Goal: Obtain resource: Download file/media

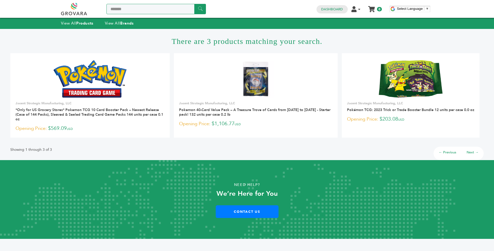
drag, startPoint x: 0, startPoint y: 0, endPoint x: 102, endPoint y: 7, distance: 102.1
click at [102, 7] on div "******* ******" at bounding box center [133, 9] width 145 height 12
click at [74, 8] on link at bounding box center [80, 9] width 38 height 12
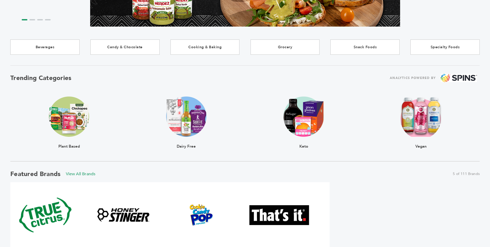
scroll to position [108, 0]
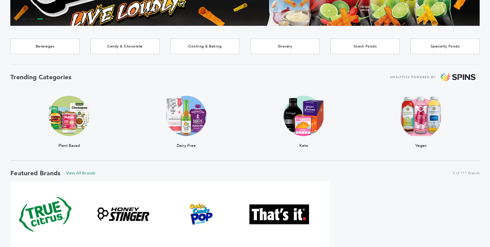
click at [312, 127] on img at bounding box center [304, 116] width 40 height 40
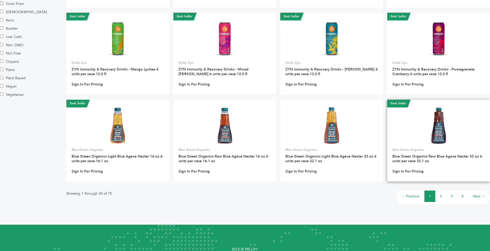
scroll to position [310, 0]
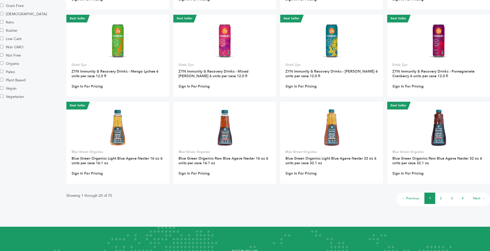
click at [440, 202] on li "2" at bounding box center [440, 198] width 11 height 11
click at [440, 199] on link "2" at bounding box center [441, 198] width 2 height 5
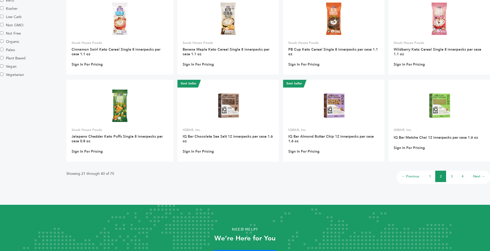
scroll to position [333, 0]
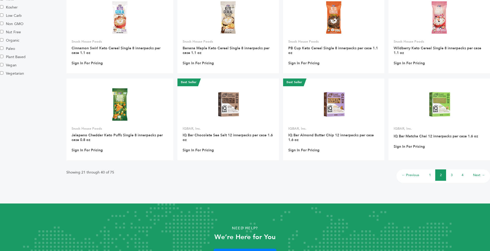
click at [454, 174] on li "3" at bounding box center [451, 175] width 11 height 11
click at [453, 174] on li "3" at bounding box center [451, 175] width 11 height 11
click at [452, 175] on link "3" at bounding box center [452, 175] width 2 height 5
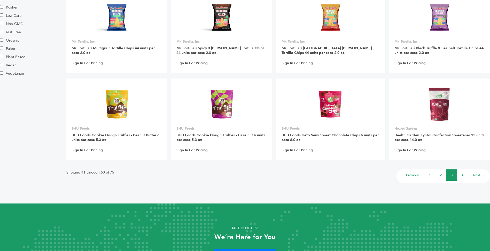
scroll to position [334, 0]
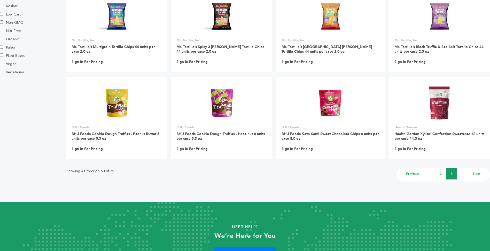
click at [463, 174] on link "4" at bounding box center [463, 174] width 2 height 5
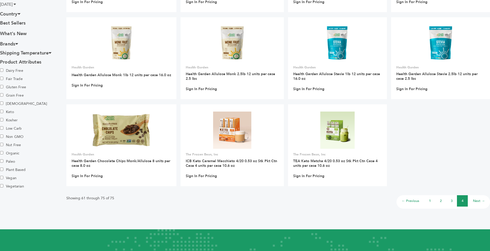
scroll to position [221, 0]
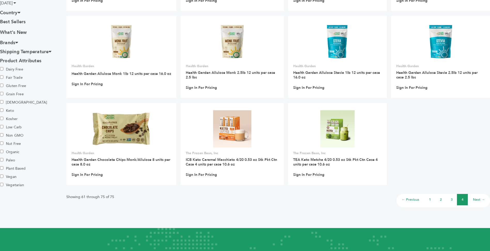
click at [475, 198] on link "Next →" at bounding box center [479, 199] width 12 height 5
click at [17, 40] on h3 "Brands" at bounding box center [29, 42] width 58 height 9
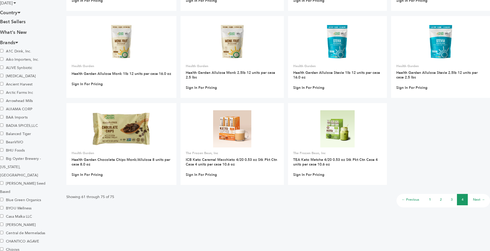
click at [14, 51] on label "A1C Drink, Inc." at bounding box center [18, 51] width 36 height 8
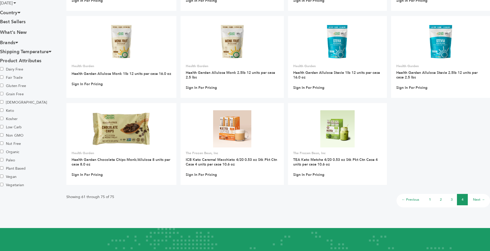
scroll to position [221, 0]
click at [17, 44] on icon at bounding box center [16, 42] width 3 height 5
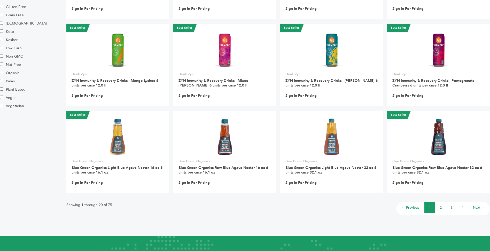
scroll to position [320, 0]
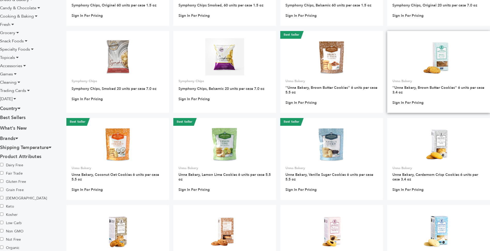
scroll to position [118, 0]
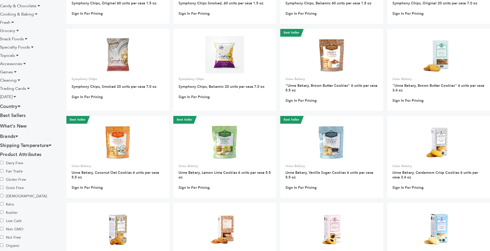
click at [18, 135] on icon at bounding box center [16, 136] width 3 height 5
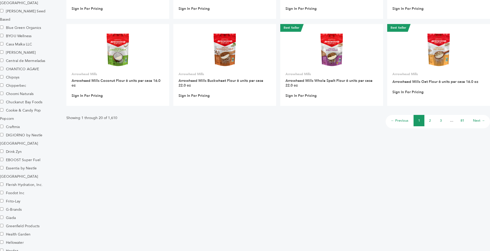
scroll to position [387, 0]
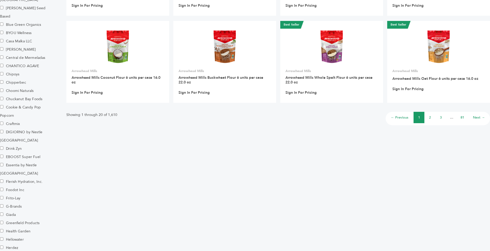
click at [30, 153] on label "EBOOST Super Fuel" at bounding box center [20, 157] width 40 height 8
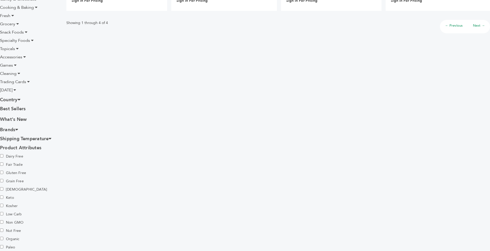
scroll to position [132, 0]
click at [14, 129] on h3 "Brands" at bounding box center [29, 131] width 58 height 9
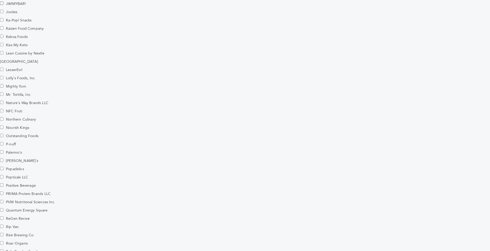
scroll to position [760, 0]
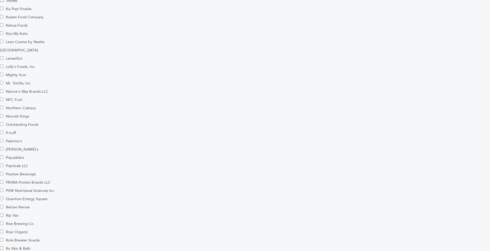
click at [22, 170] on label "Positive Beverage" at bounding box center [18, 174] width 36 height 8
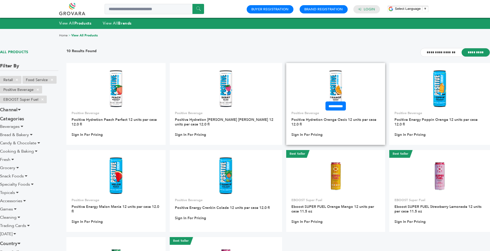
click at [331, 82] on img at bounding box center [336, 88] width 16 height 37
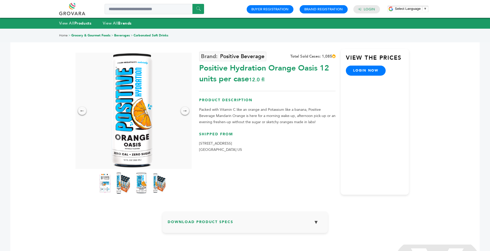
click at [121, 185] on img at bounding box center [123, 183] width 14 height 23
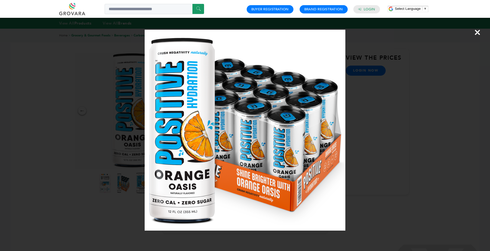
click at [478, 33] on span "×" at bounding box center [477, 32] width 7 height 14
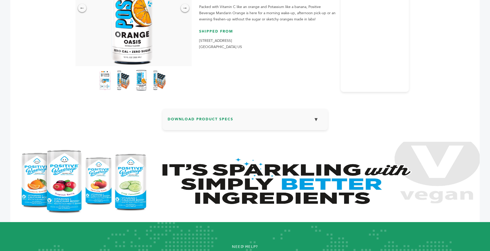
scroll to position [106, 0]
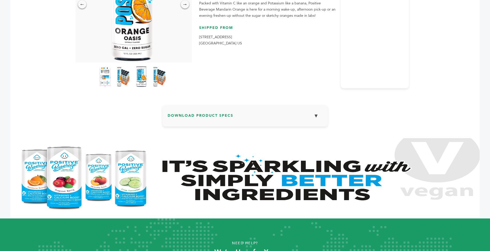
click at [314, 117] on button "▼" at bounding box center [316, 115] width 13 height 11
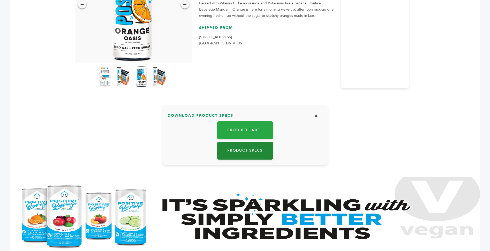
click at [246, 151] on link "Product Specs" at bounding box center [245, 151] width 56 height 18
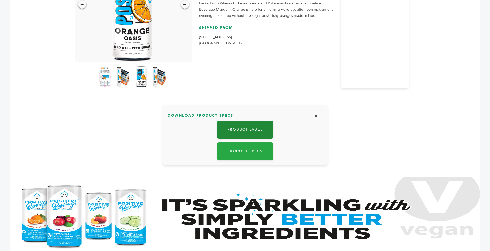
click at [247, 126] on link "Product Label" at bounding box center [245, 130] width 56 height 18
